Goal: Find specific page/section: Find specific page/section

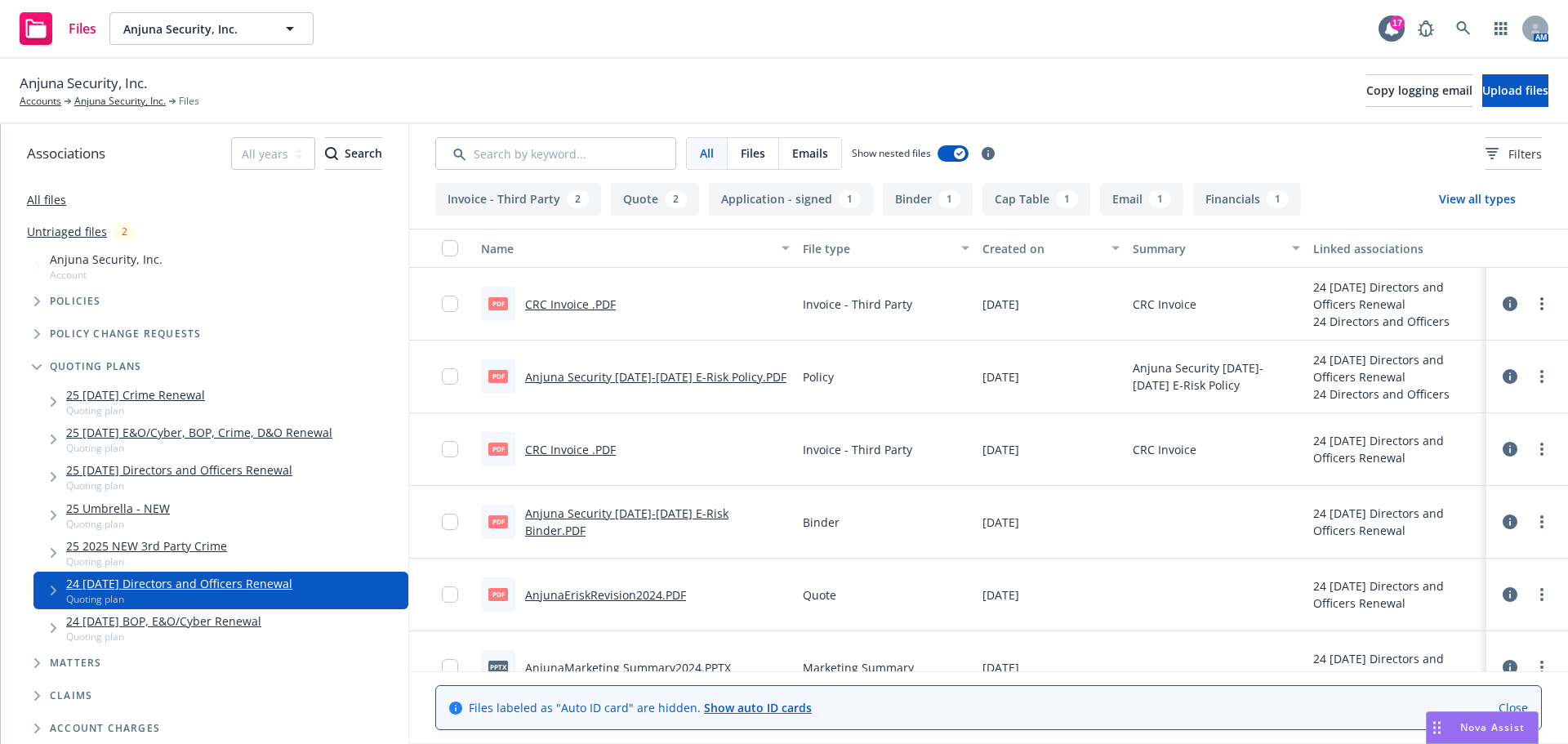
scroll to position [245, 0]
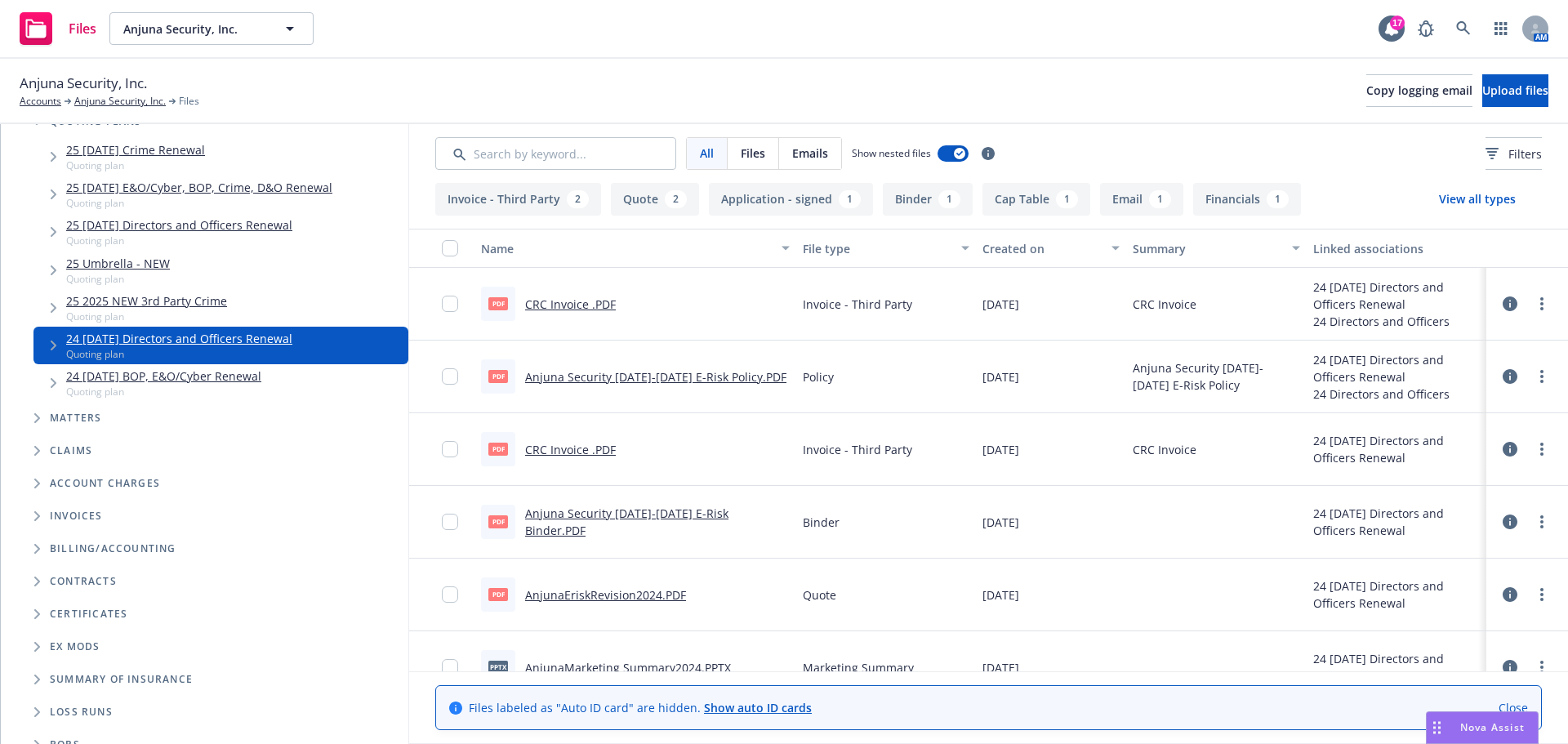
click at [67, 24] on div "Files" at bounding box center [58, 28] width 77 height 32
click at [37, 101] on link "Accounts" at bounding box center [40, 101] width 42 height 15
